Goal: Information Seeking & Learning: Learn about a topic

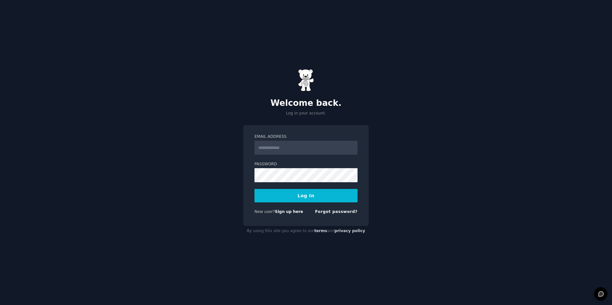
type input "**********"
click at [309, 198] on button "Log In" at bounding box center [305, 195] width 103 height 13
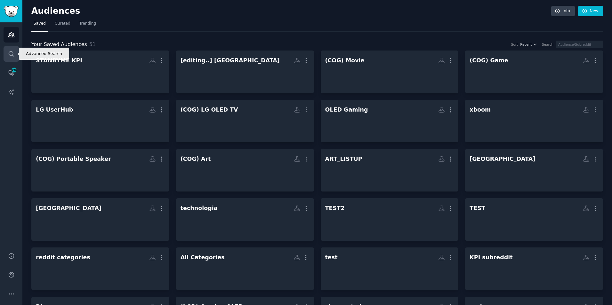
click at [14, 54] on icon "Sidebar" at bounding box center [11, 54] width 7 height 7
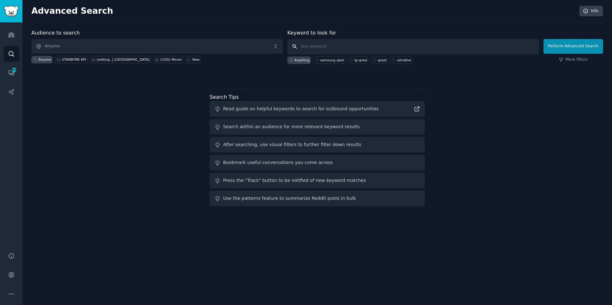
click at [347, 45] on input "text" at bounding box center [413, 46] width 252 height 15
type input "portable screen"
click button "Perform Advanced Search" at bounding box center [573, 46] width 60 height 15
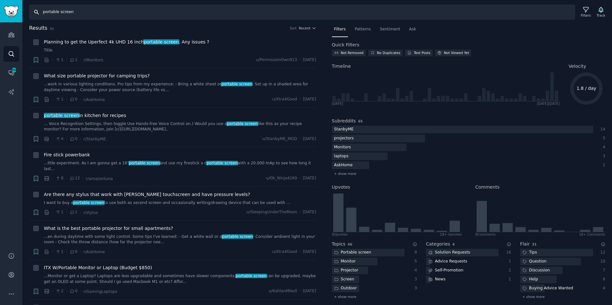
click at [117, 9] on input "portable screen" at bounding box center [302, 11] width 546 height 15
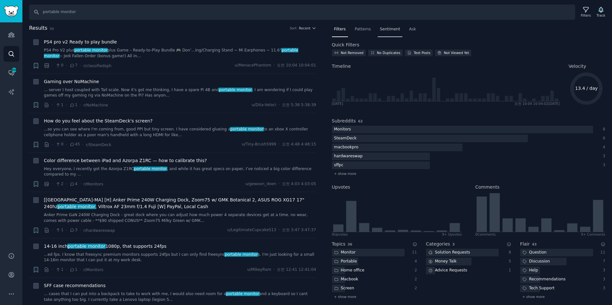
click at [387, 31] on span "Sentiment" at bounding box center [390, 30] width 20 height 6
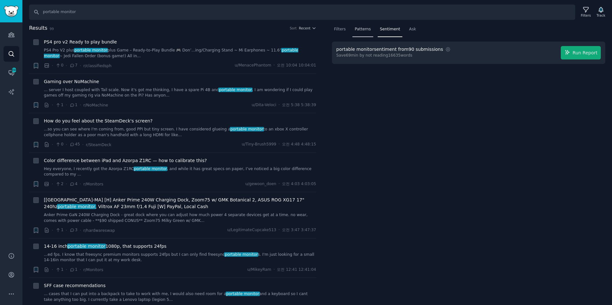
click at [356, 27] on span "Patterns" at bounding box center [363, 30] width 16 height 6
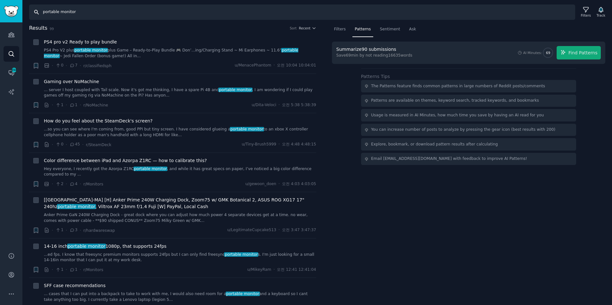
click at [135, 12] on input "portable monitor" at bounding box center [302, 11] width 546 height 15
type input "portable display"
